Goal: Navigation & Orientation: Find specific page/section

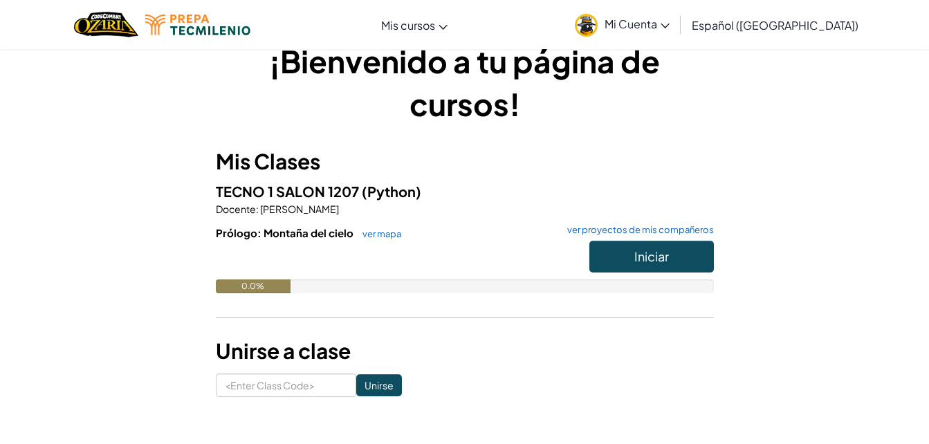
scroll to position [29, 0]
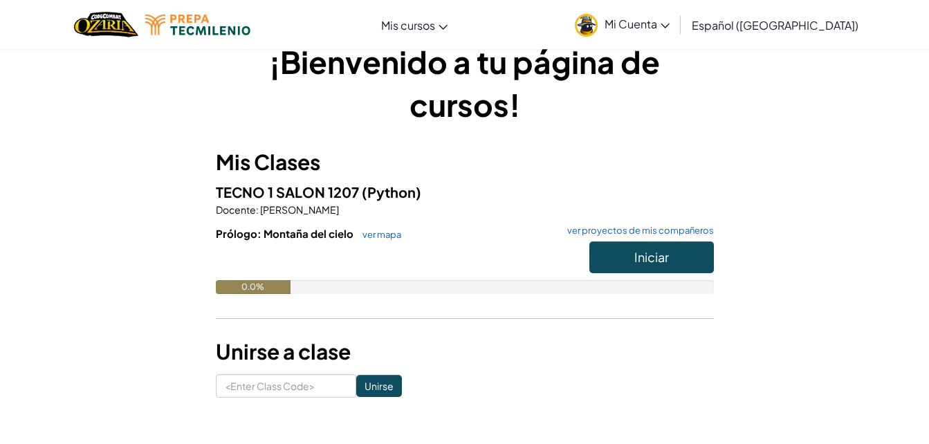
click at [138, 199] on div "¡Bienvenido a tu página de cursos! Mis Clases TECNO 1 SALON 1207 (Python) Docen…" at bounding box center [464, 219] width 809 height 358
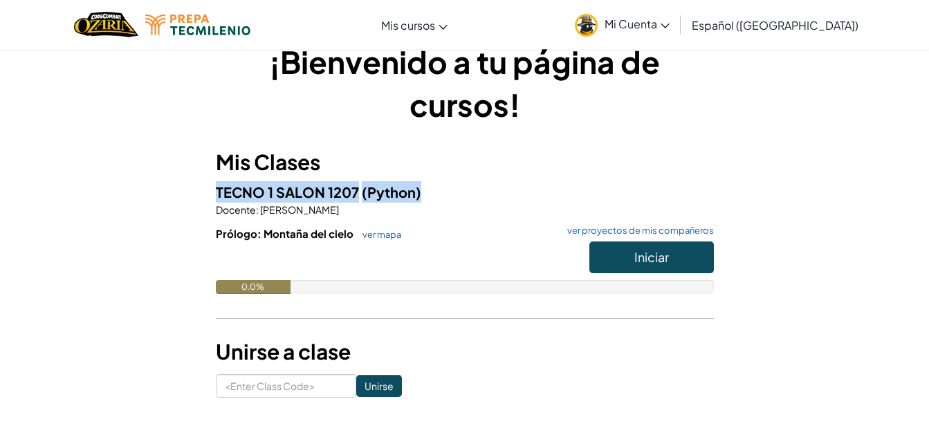
click at [138, 199] on div "¡Bienvenido a tu página de cursos! Mis Clases TECNO 1 SALON 1207 (Python) Docen…" at bounding box center [464, 219] width 809 height 358
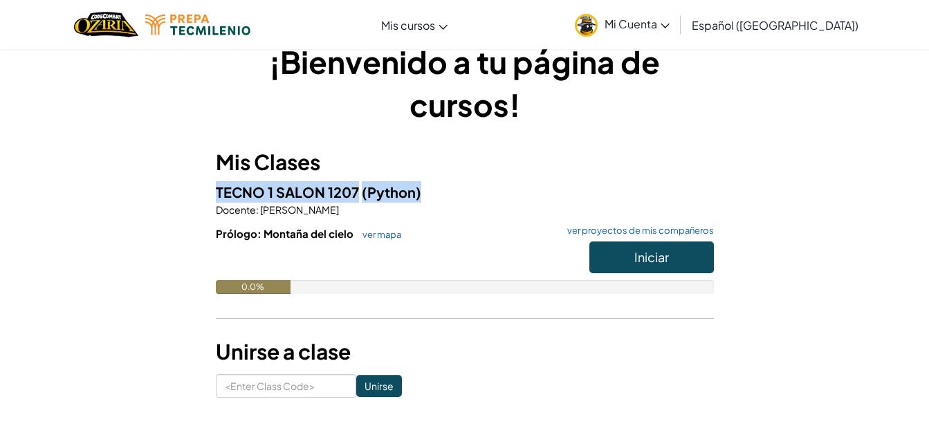
click at [138, 199] on div "¡Bienvenido a tu página de cursos! Mis Clases TECNO 1 SALON 1207 (Python) Docen…" at bounding box center [464, 219] width 809 height 358
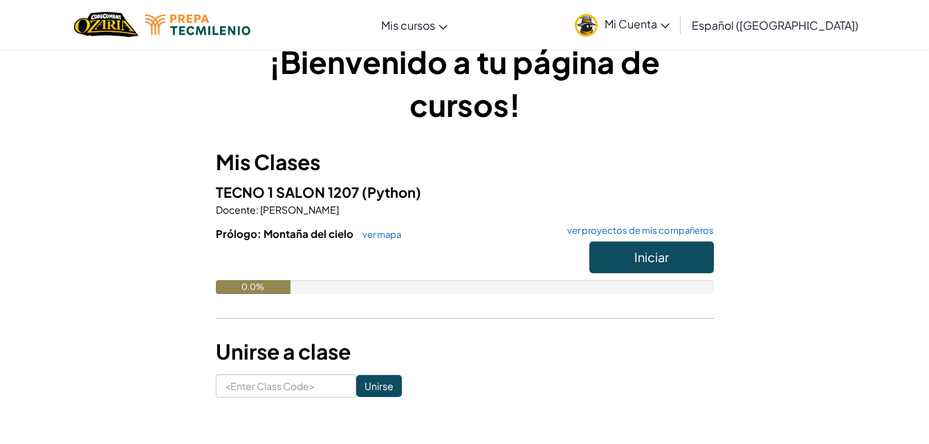
click at [288, 68] on h1 "¡Bienvenido a tu página de cursos!" at bounding box center [465, 83] width 498 height 86
click at [649, 230] on link "ver proyectos de mis compañeros" at bounding box center [637, 230] width 154 height 9
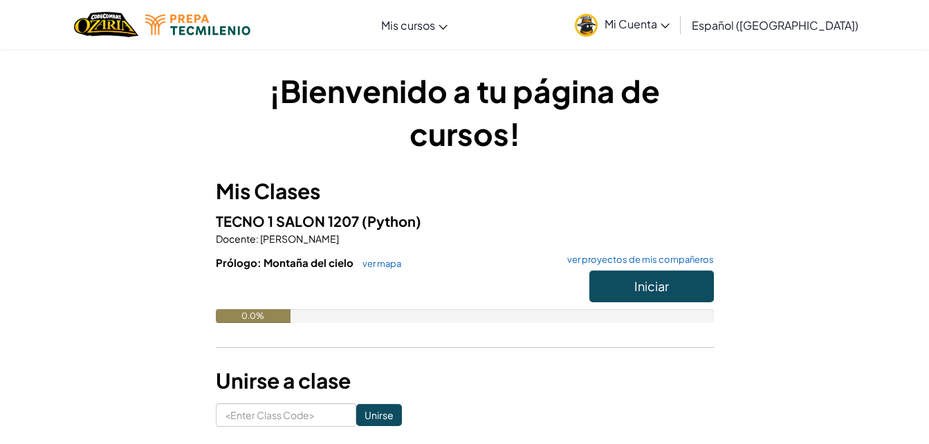
click at [676, 22] on link "Mi Cuenta" at bounding box center [622, 25] width 109 height 44
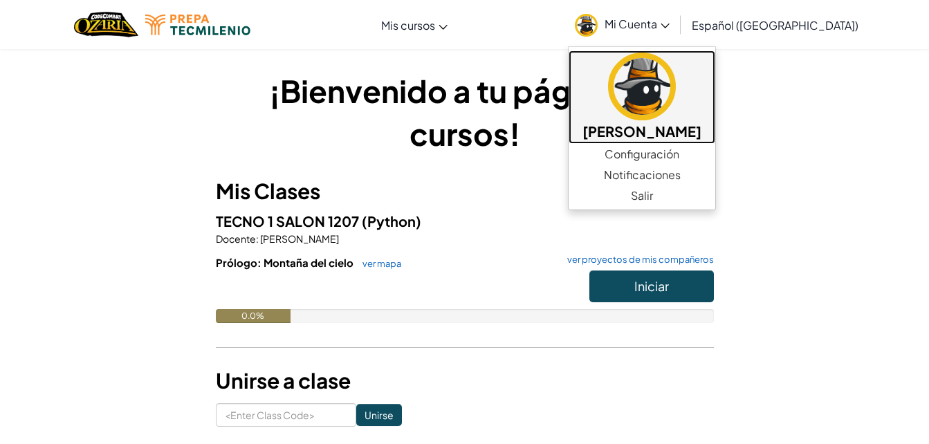
click at [676, 102] on img at bounding box center [642, 87] width 68 height 68
